Goal: Transaction & Acquisition: Subscribe to service/newsletter

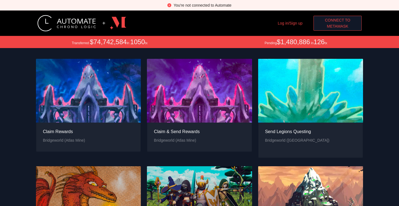
click at [288, 28] on div "+ Log in/Sign up Connect to MetaMask" at bounding box center [199, 23] width 326 height 25
click at [288, 24] on link "Log in/Sign up" at bounding box center [290, 23] width 25 height 4
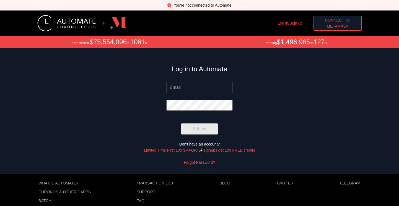
click at [188, 150] on link "Limited Time First 100 $MAGIC✨ signups get 100 FREE credits" at bounding box center [199, 150] width 111 height 4
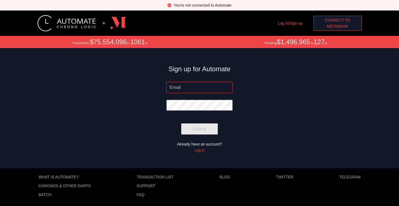
click at [191, 83] on input "email" at bounding box center [199, 87] width 66 height 11
drag, startPoint x: 213, startPoint y: 86, endPoint x: 156, endPoint y: 83, distance: 57.0
click at [156, 83] on form "Sign up for Automate [PERSON_NAME][EMAIL_ADDRESS][DOMAIN_NAME] Submit Already h…" at bounding box center [199, 117] width 399 height 104
type input "[EMAIL_ADDRESS][DOMAIN_NAME]"
click at [139, 125] on form "Sign up for Automate [PERSON_NAME][EMAIL_ADDRESS][DOMAIN_NAME] Submit Already h…" at bounding box center [199, 117] width 399 height 104
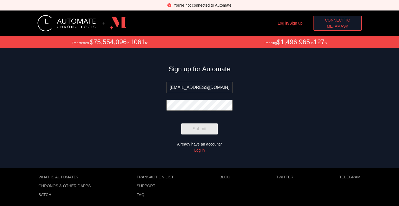
click at [73, 121] on form "Sign up for Automate [PERSON_NAME][EMAIL_ADDRESS][DOMAIN_NAME] Submit Already h…" at bounding box center [199, 117] width 399 height 104
click at [86, 94] on form "Sign up for Automate [PERSON_NAME][EMAIL_ADDRESS][DOMAIN_NAME] Submit Already h…" at bounding box center [199, 117] width 399 height 104
